Goal: Transaction & Acquisition: Download file/media

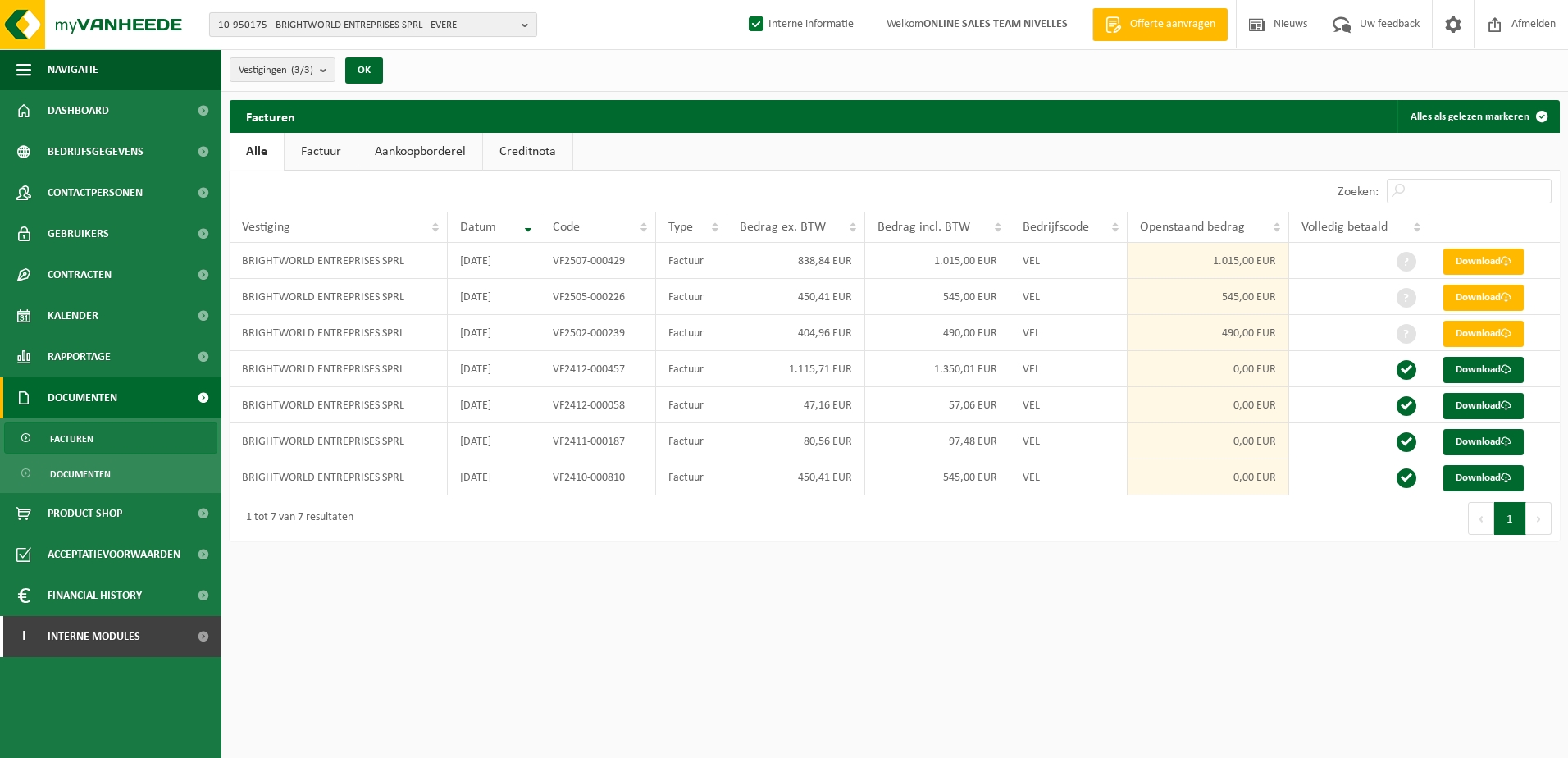
click at [520, 28] on button "10-950175 - BRIGHTWORLD ENTREPRISES SPRL - EVERE" at bounding box center [374, 25] width 328 height 25
type input "10-950017"
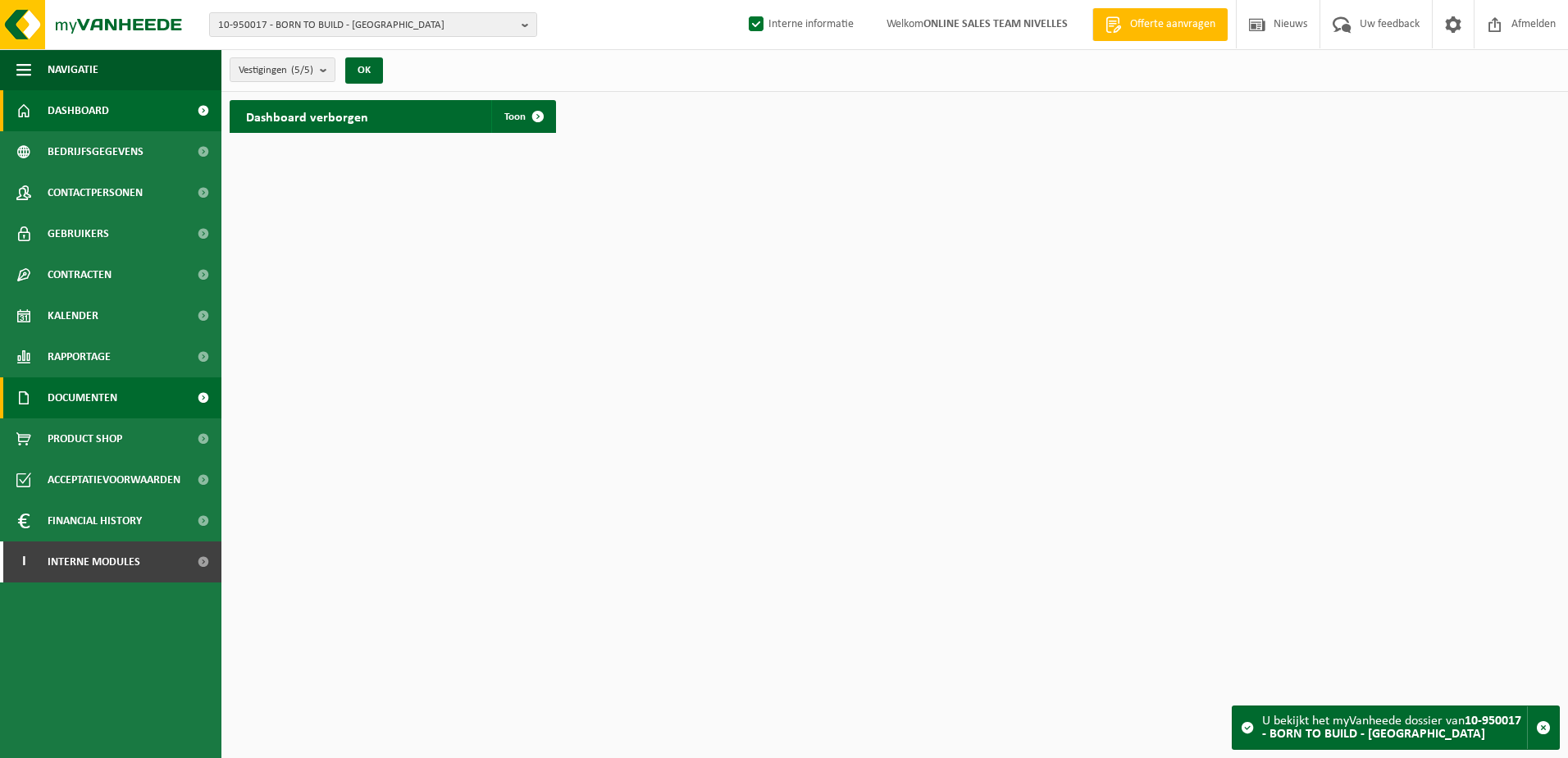
click at [67, 397] on span "Documenten" at bounding box center [83, 398] width 70 height 41
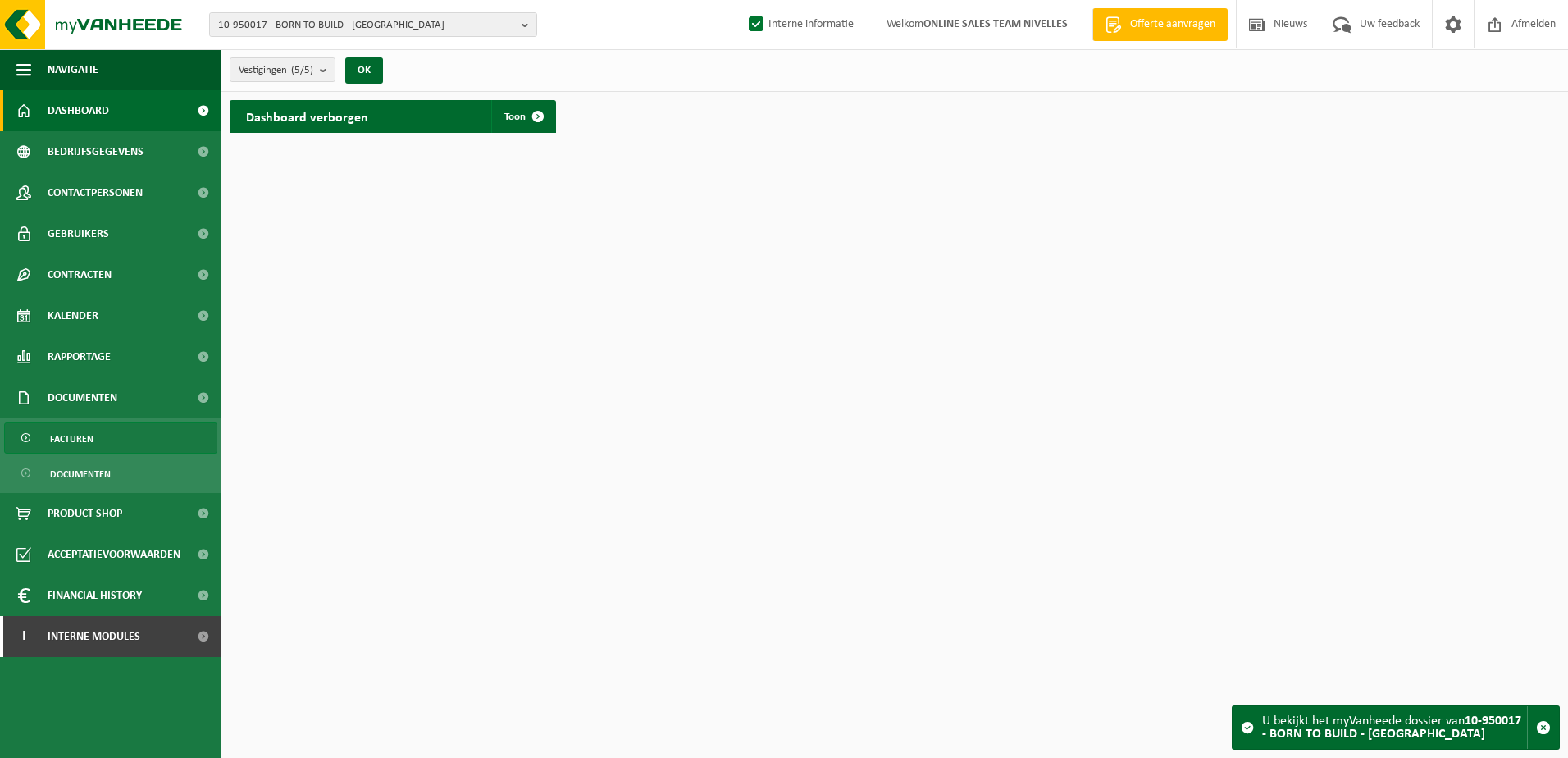
click at [75, 432] on span "Facturen" at bounding box center [71, 438] width 43 height 31
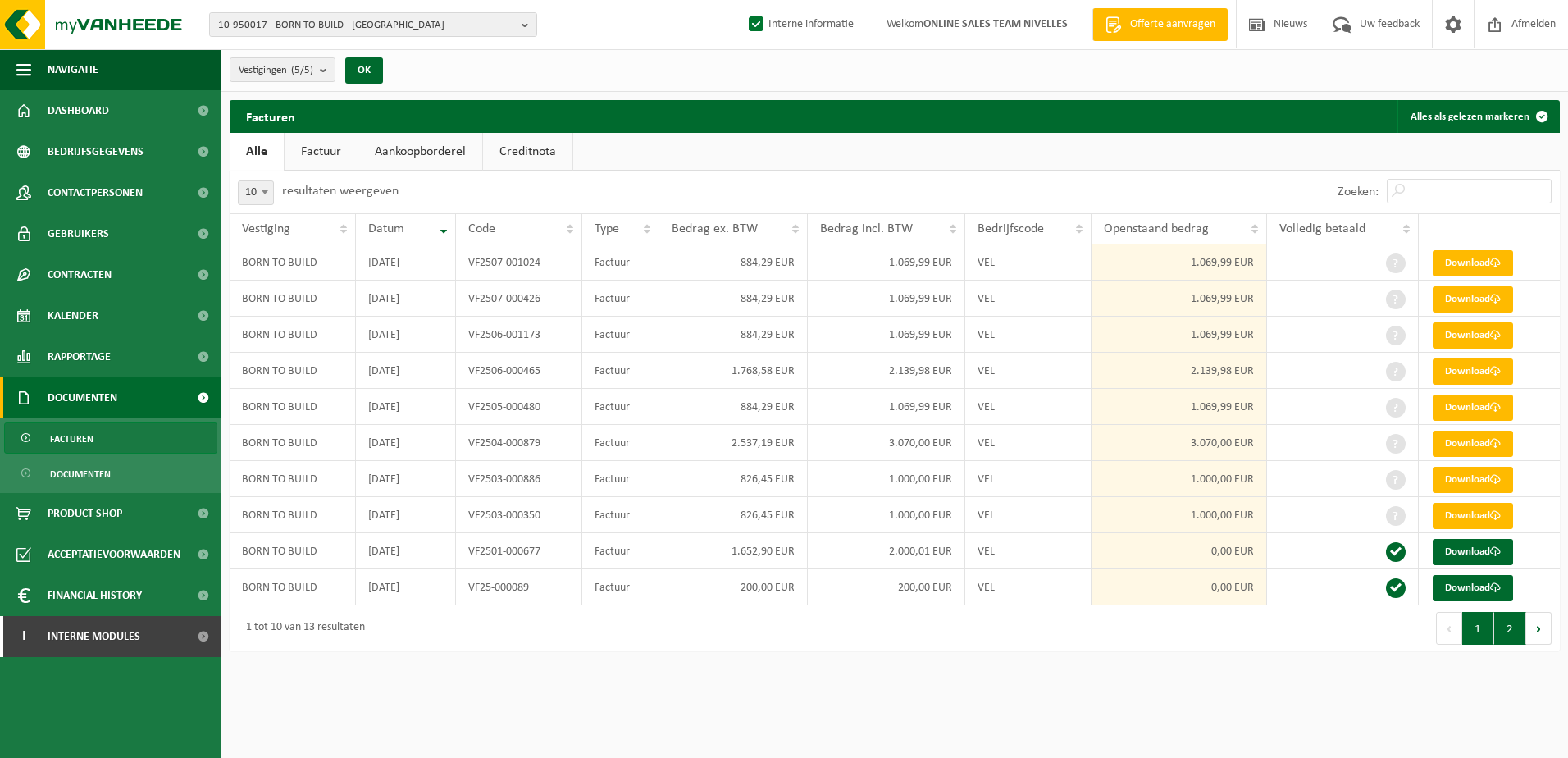
click at [1512, 633] on button "2" at bounding box center [1510, 628] width 32 height 33
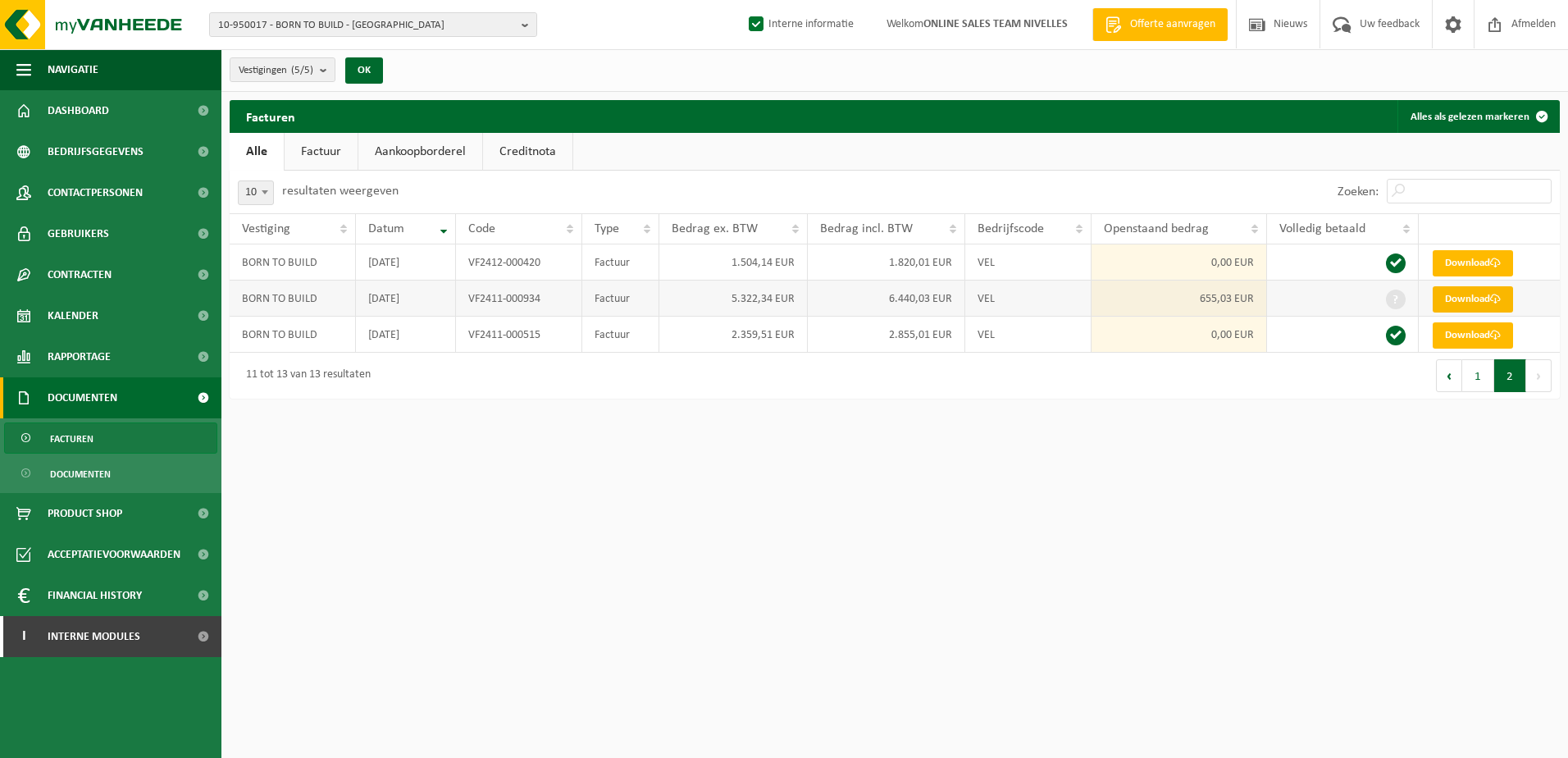
click at [1473, 292] on link "Download" at bounding box center [1473, 300] width 81 height 27
